Goal: Navigation & Orientation: Find specific page/section

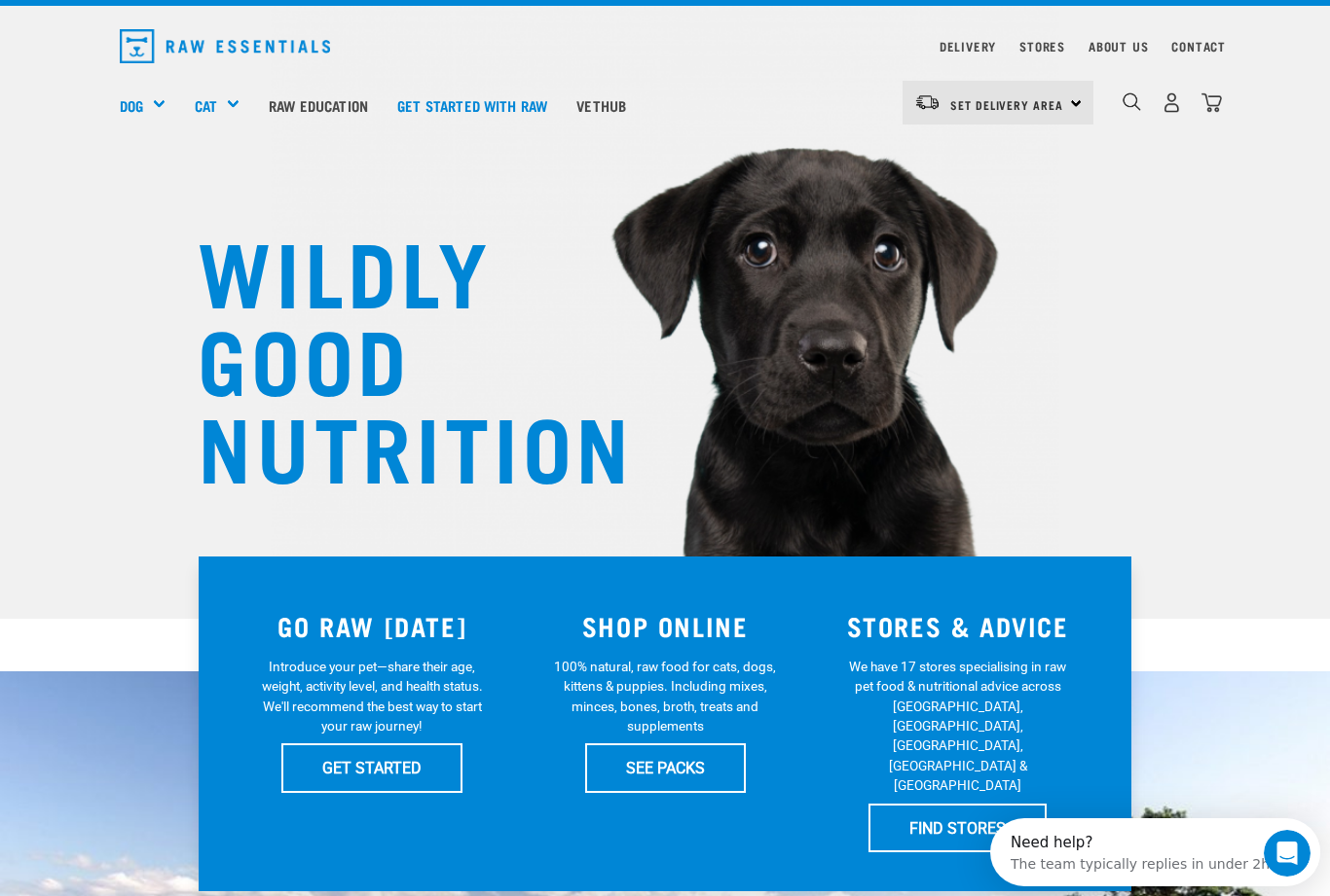
click at [651, 820] on div "GO RAW TODAY Introduce your pet—share their age, weight, activity level, and he…" at bounding box center [664, 723] width 933 height 334
click at [671, 779] on link "SEE PACKS" at bounding box center [666, 768] width 161 height 49
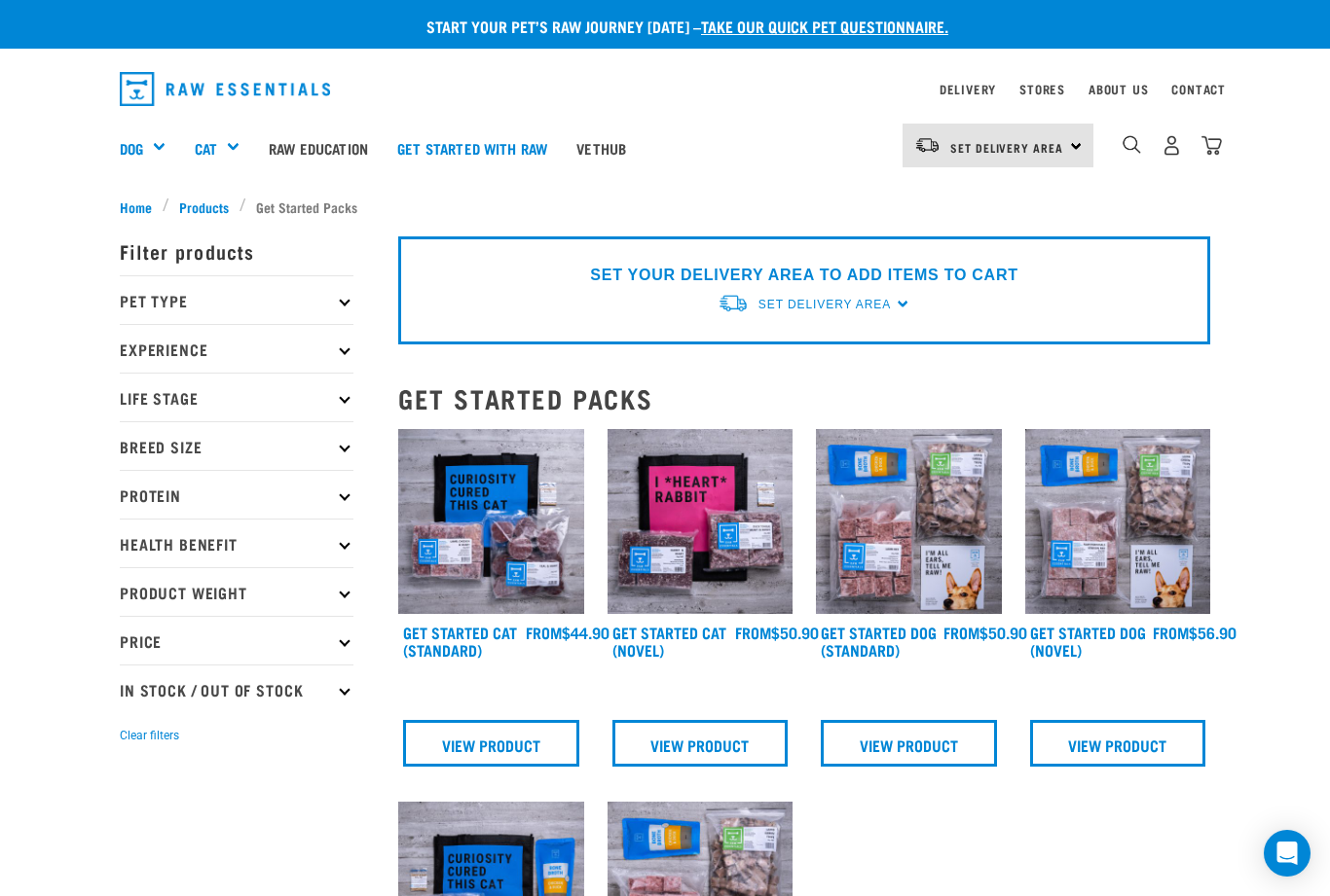
click at [0, 0] on div "Wildly Good Specials" at bounding box center [0, 0] width 0 height 0
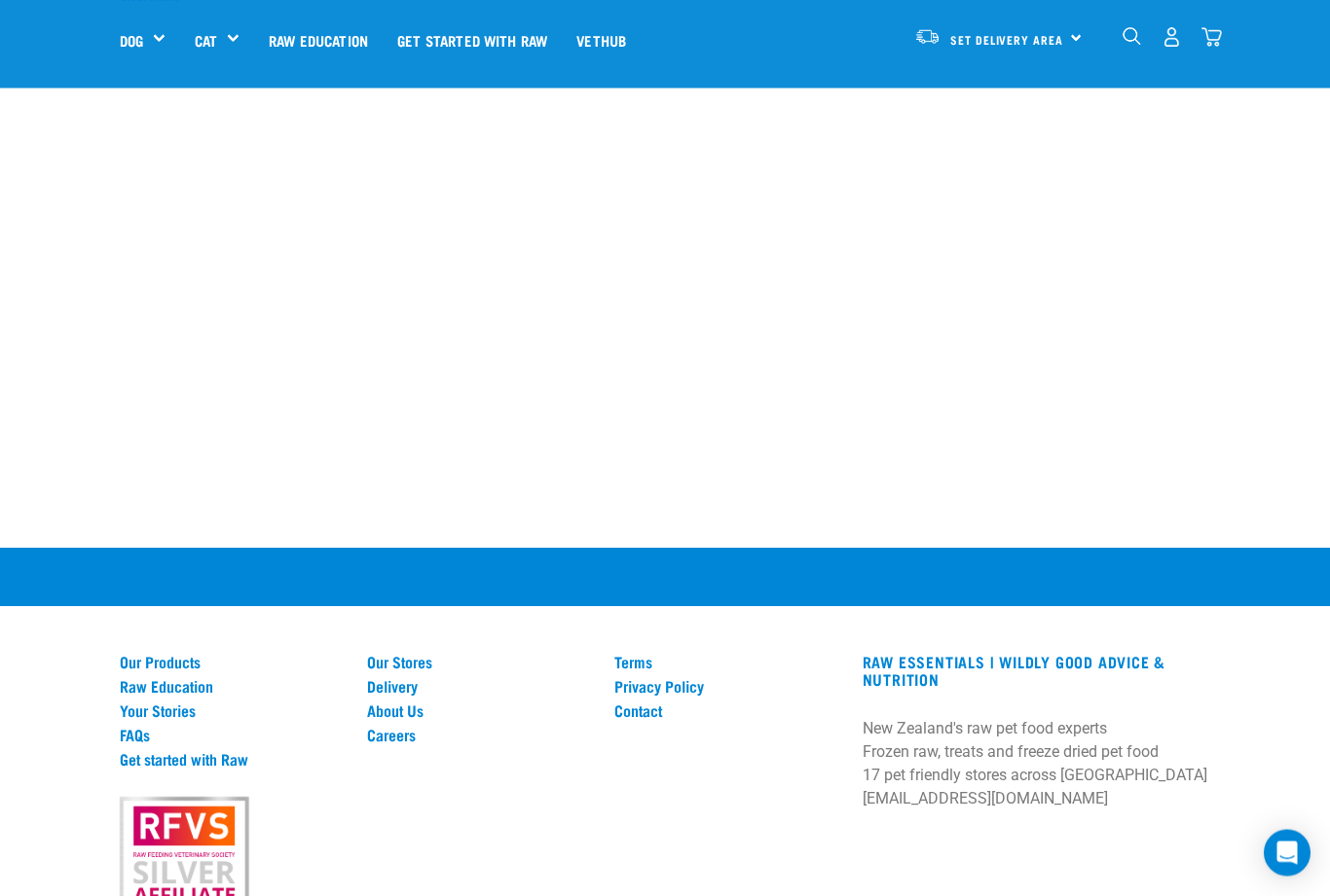
scroll to position [769, 0]
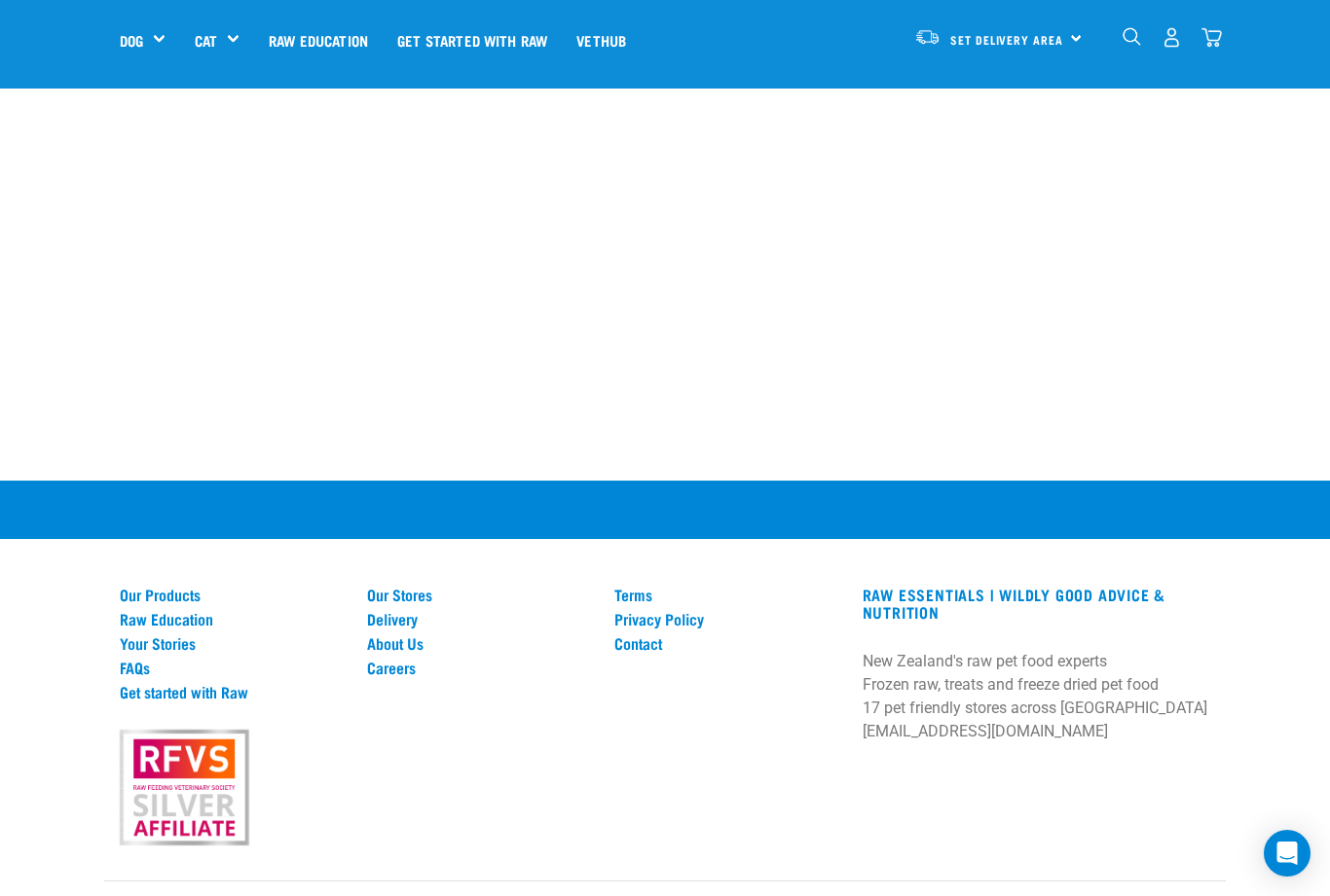
click at [444, 592] on link "Our Stores" at bounding box center [479, 595] width 224 height 18
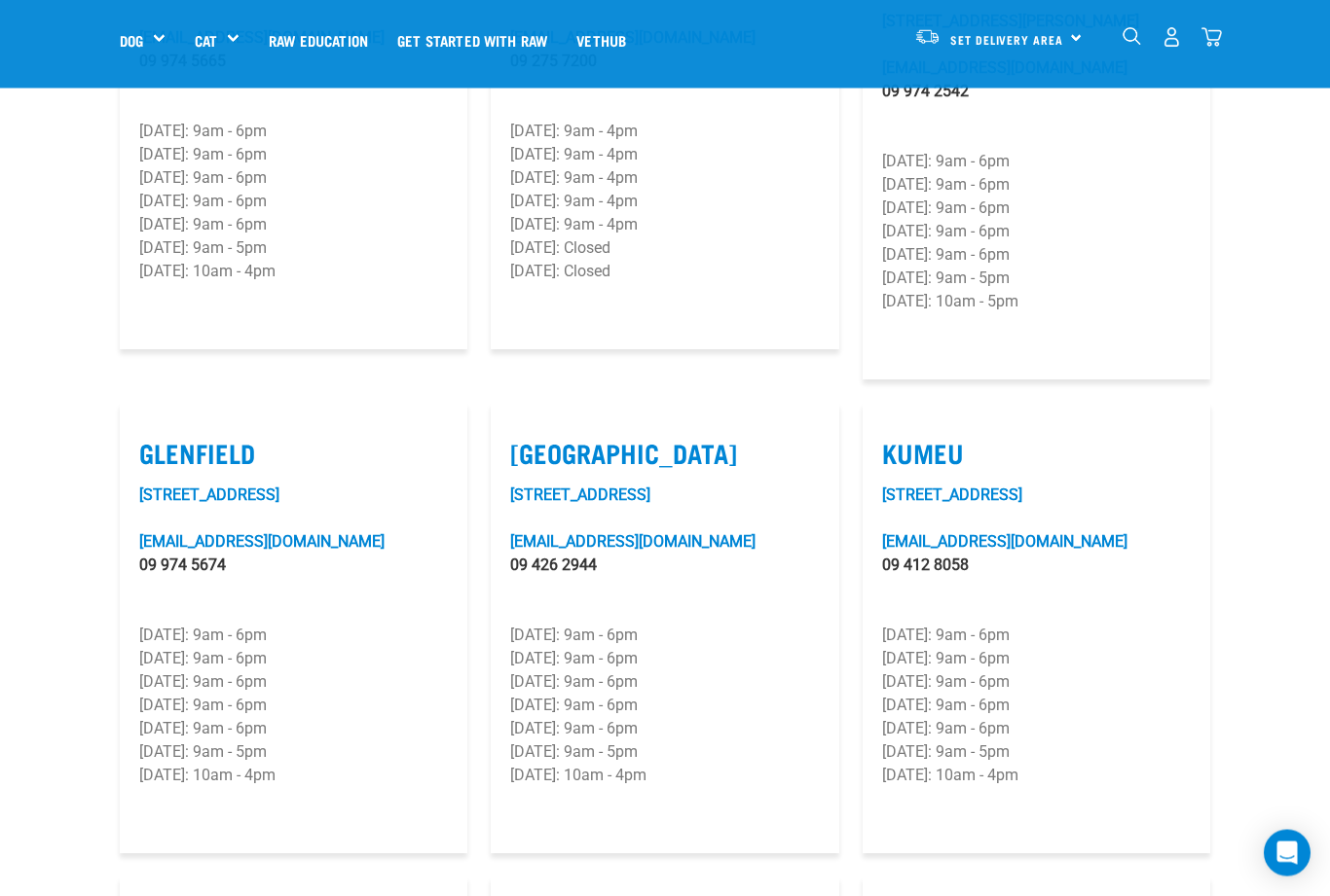
scroll to position [760, 0]
